Goal: Find specific page/section: Find specific page/section

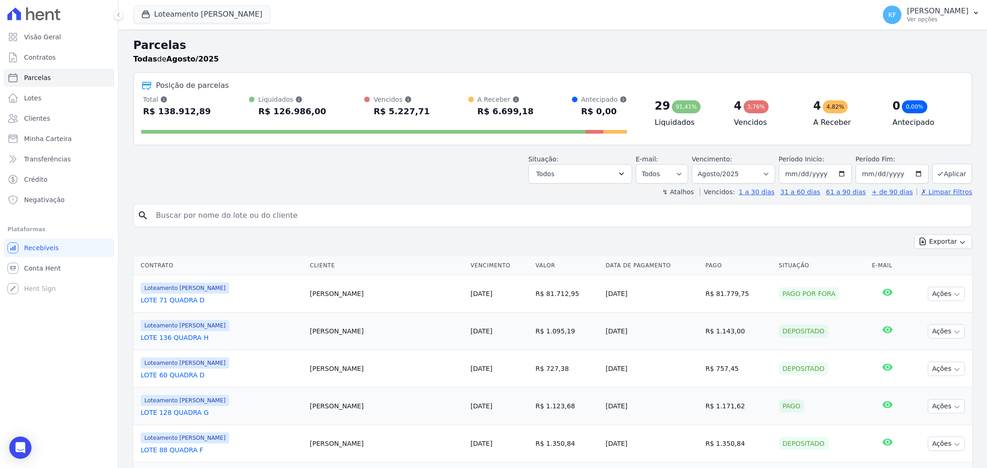
select select
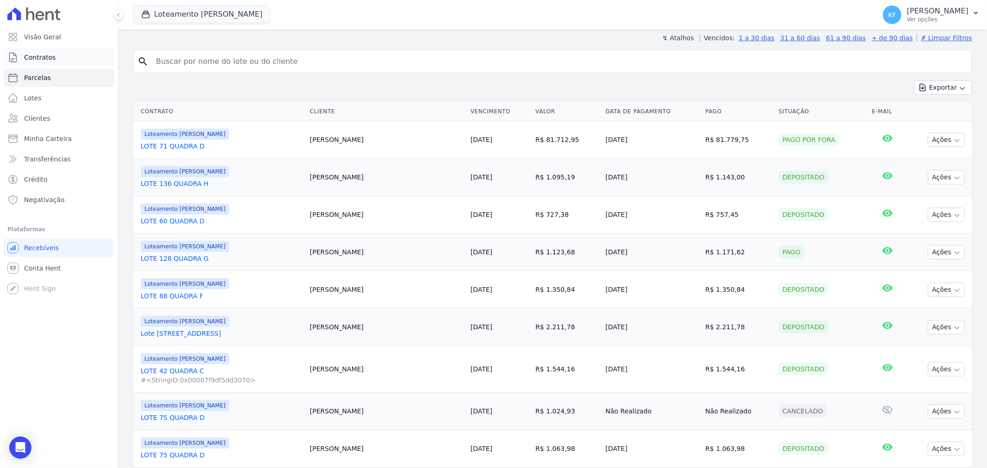
click at [38, 52] on link "Contratos" at bounding box center [59, 57] width 111 height 19
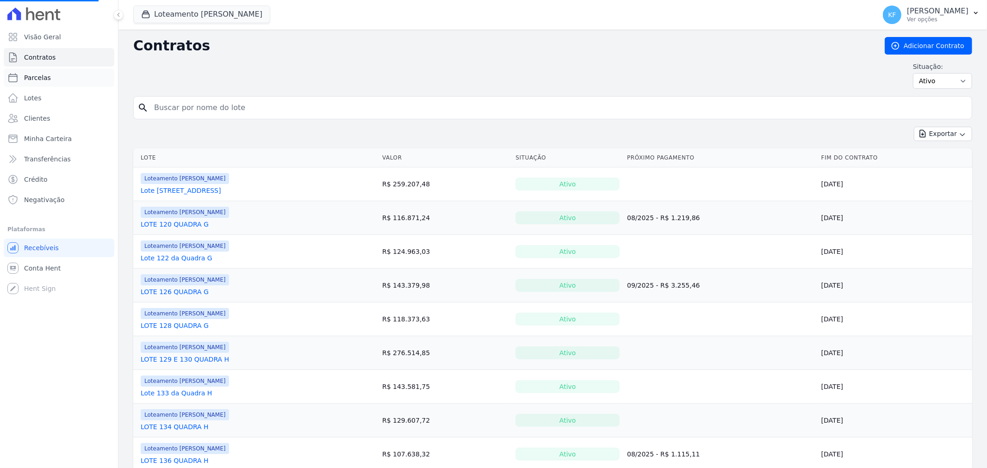
click at [40, 80] on span "Parcelas" at bounding box center [37, 77] width 27 height 9
select select
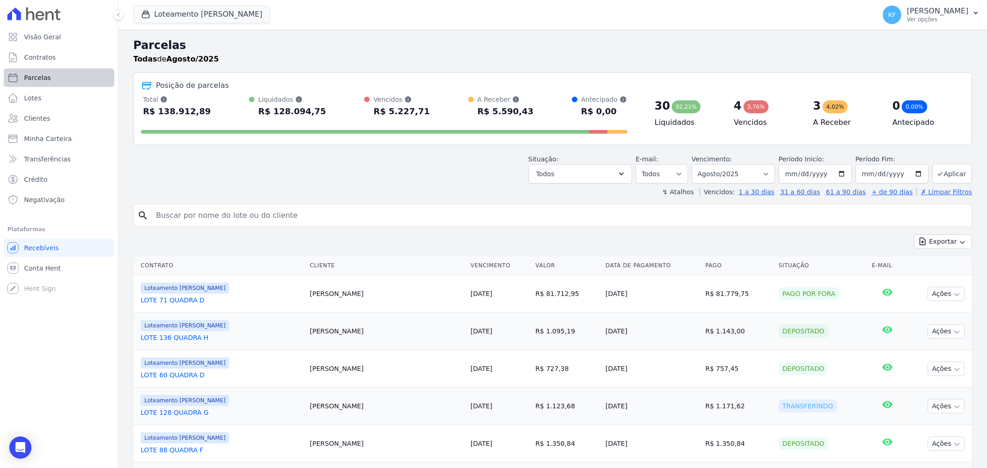
click at [43, 80] on span "Parcelas" at bounding box center [37, 77] width 27 height 9
select select
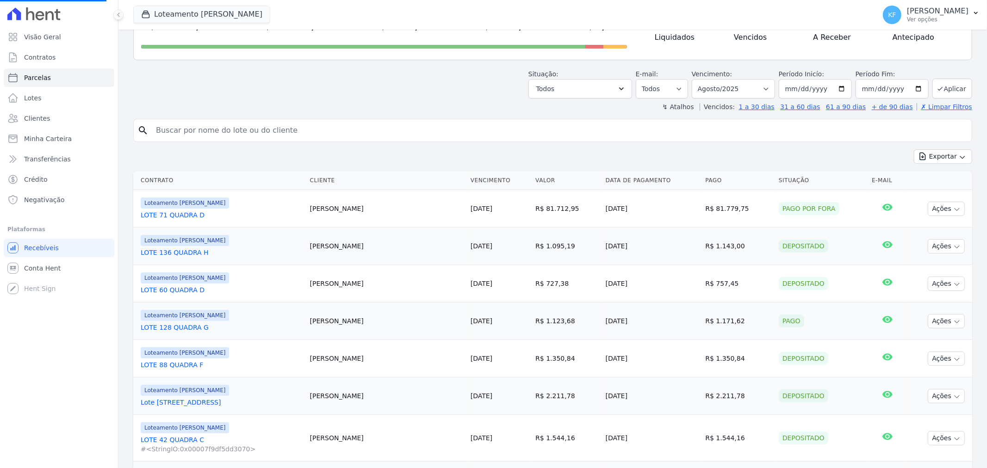
scroll to position [205, 0]
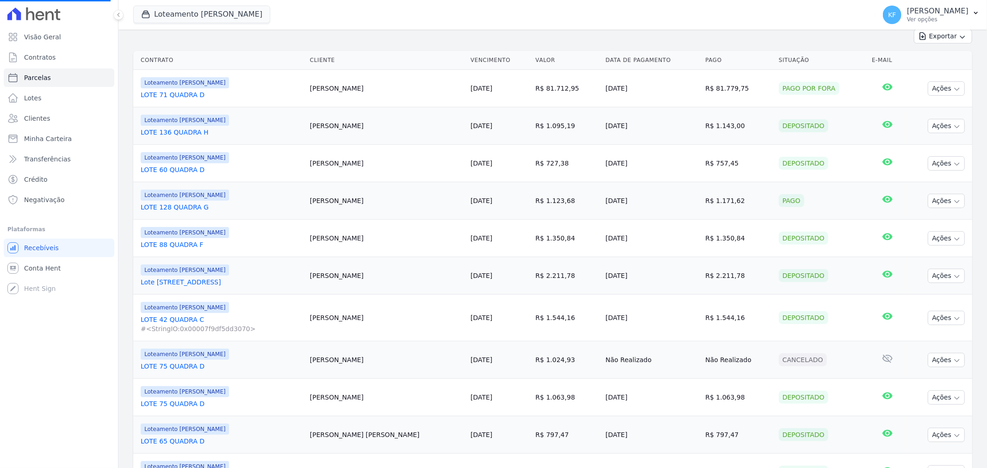
select select
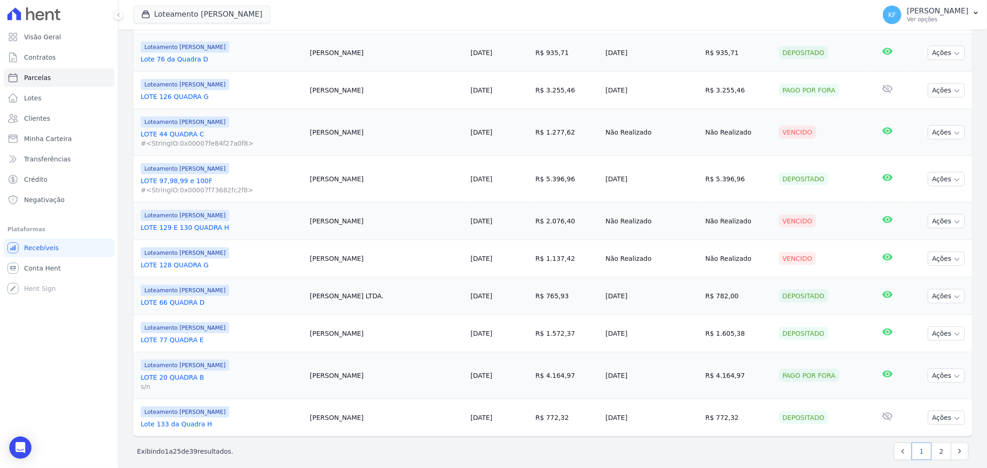
scroll to position [822, 0]
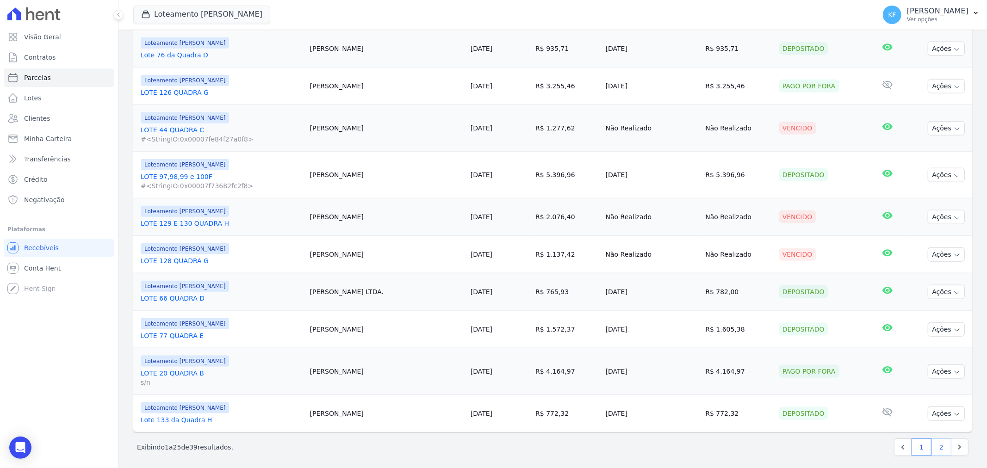
click at [935, 450] on link "2" at bounding box center [941, 447] width 20 height 18
select select
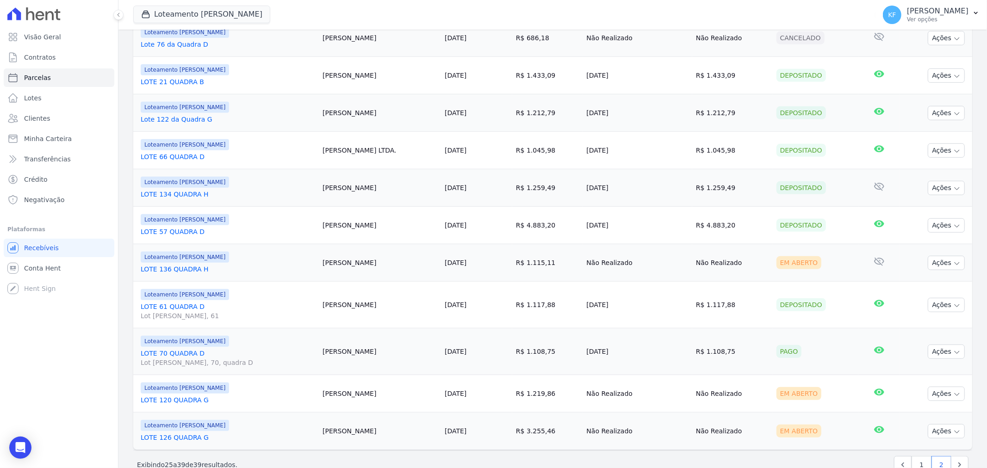
scroll to position [391, 0]
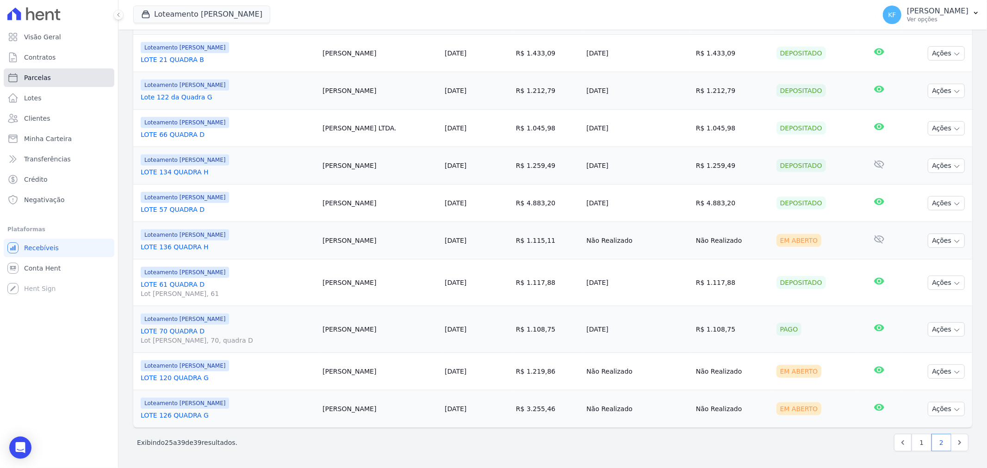
click at [49, 78] on link "Parcelas" at bounding box center [59, 77] width 111 height 19
select select
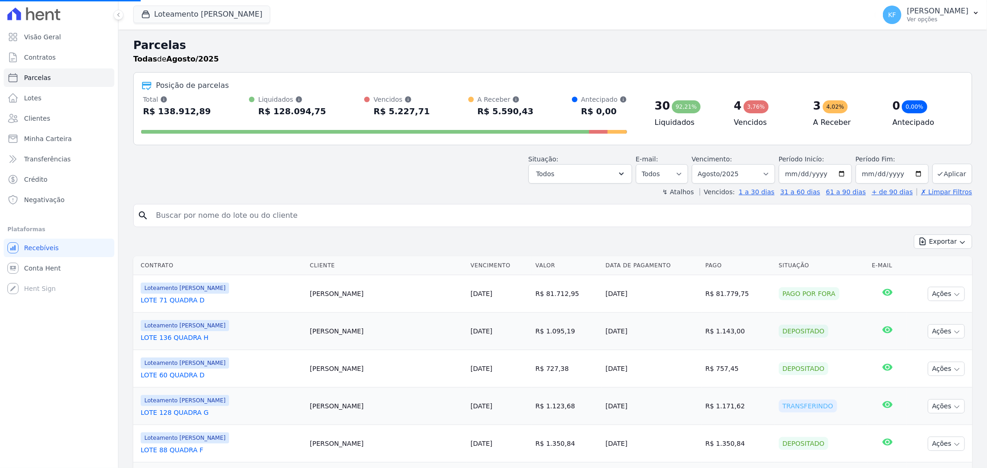
select select
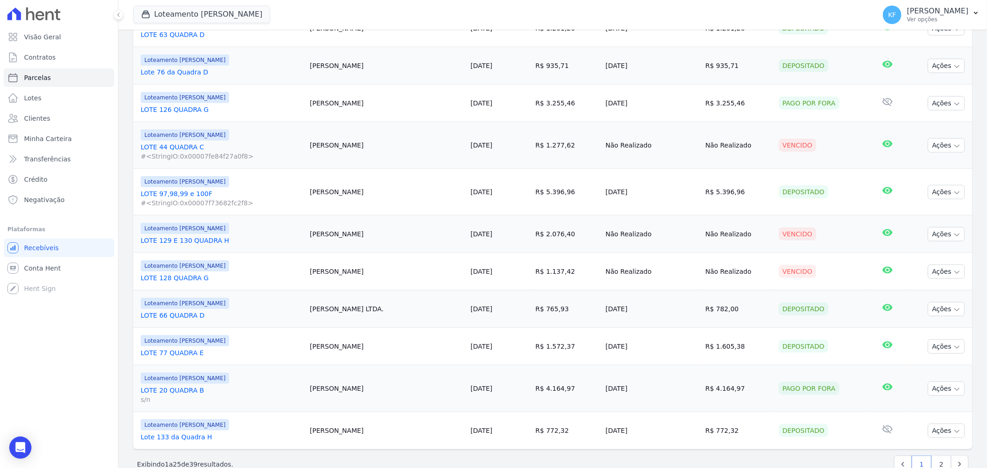
scroll to position [828, 0]
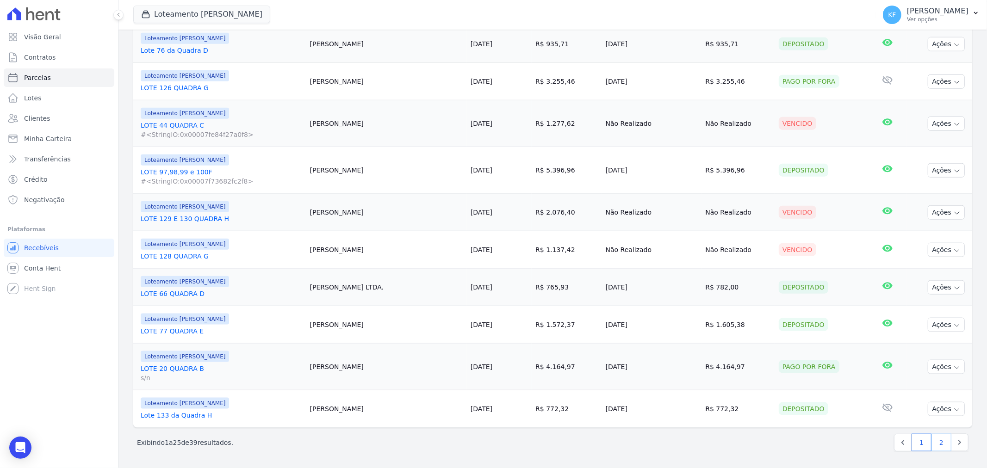
click at [931, 440] on link "2" at bounding box center [941, 443] width 20 height 18
select select
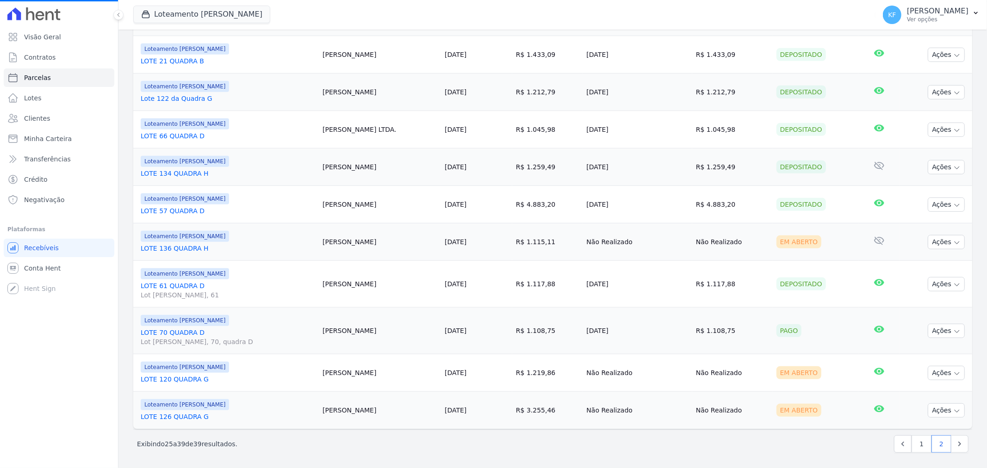
scroll to position [391, 0]
select select
